Goal: Information Seeking & Learning: Learn about a topic

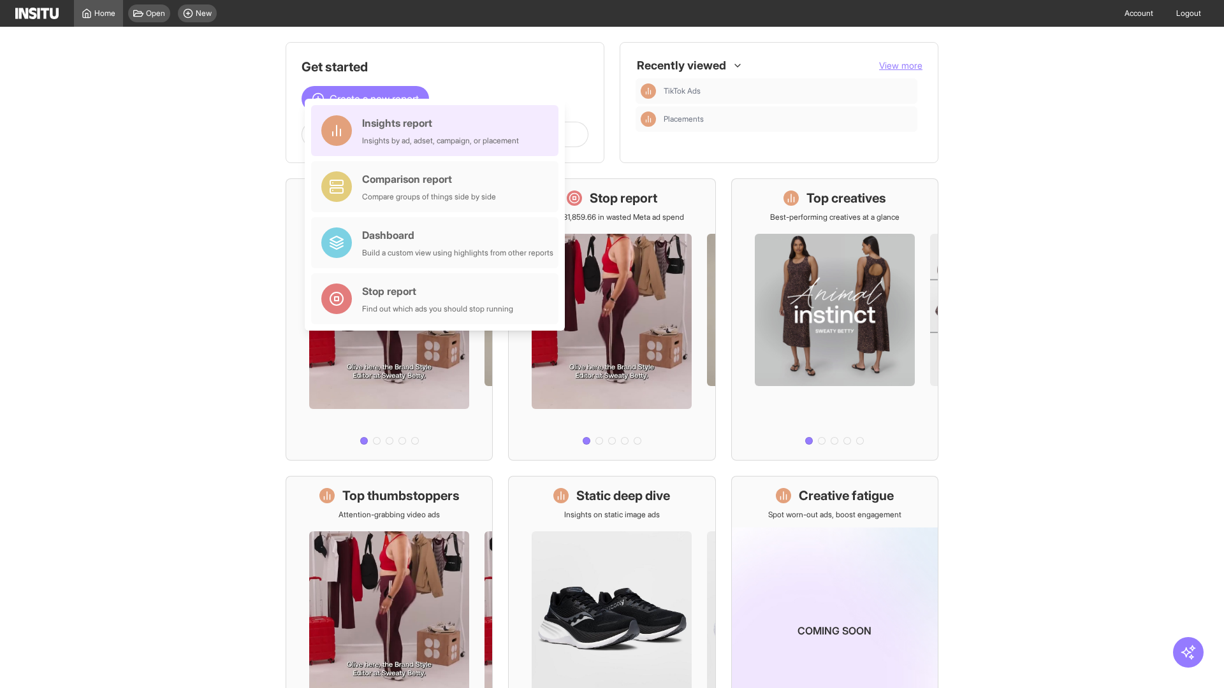
click at [438, 131] on div "Insights report Insights by ad, adset, campaign, or placement" at bounding box center [440, 130] width 157 height 31
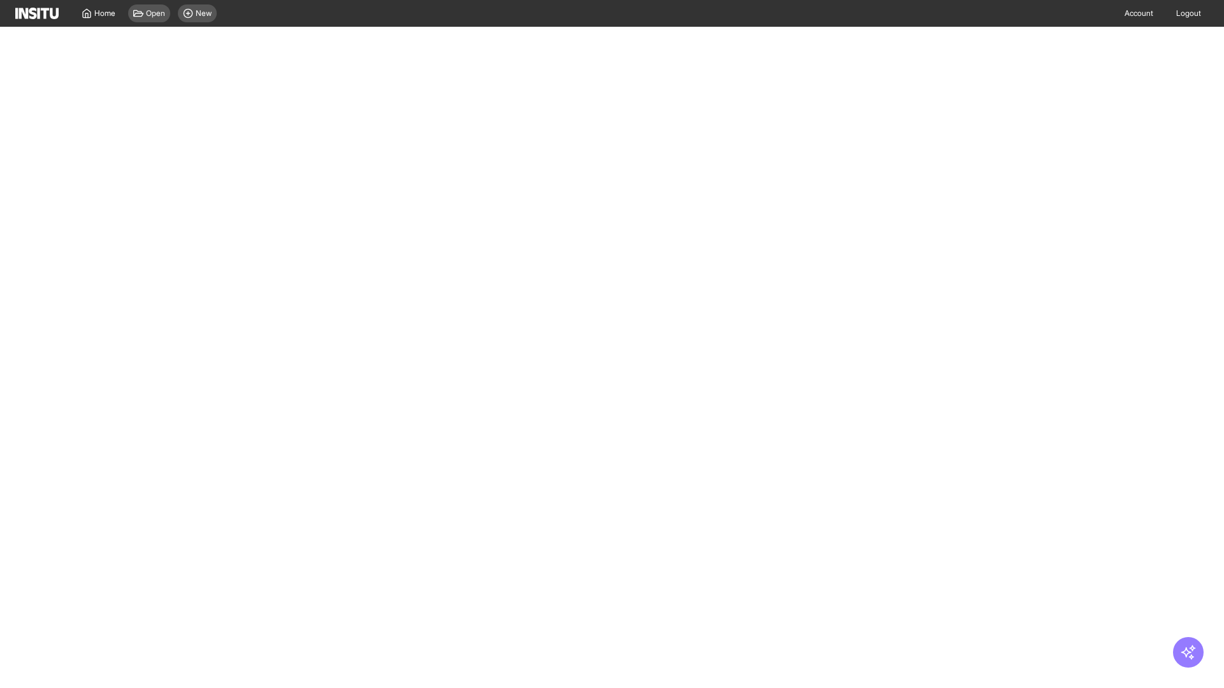
select select "**"
